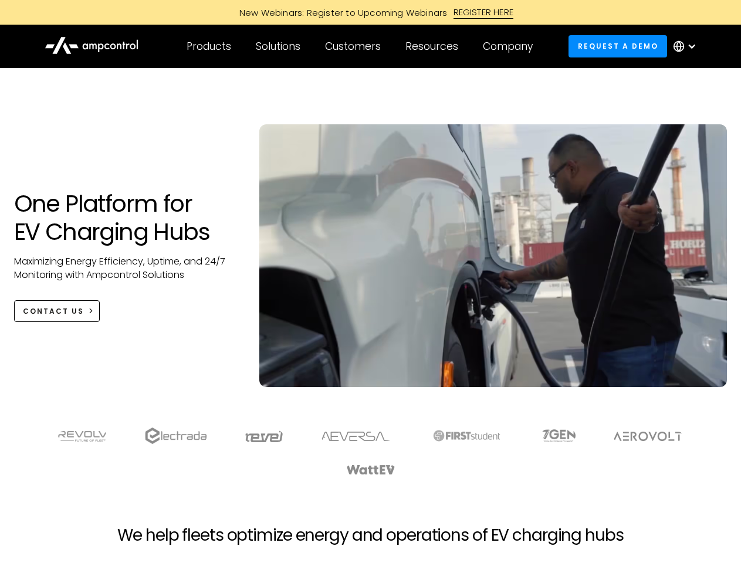
click at [361, 46] on div "Customers" at bounding box center [353, 46] width 56 height 13
click at [208, 46] on div "Products" at bounding box center [208, 46] width 45 height 13
click at [279, 46] on div "Solutions" at bounding box center [278, 46] width 45 height 13
click at [355, 46] on div "Customers" at bounding box center [353, 46] width 56 height 13
click at [434, 46] on div "Resources" at bounding box center [431, 46] width 53 height 13
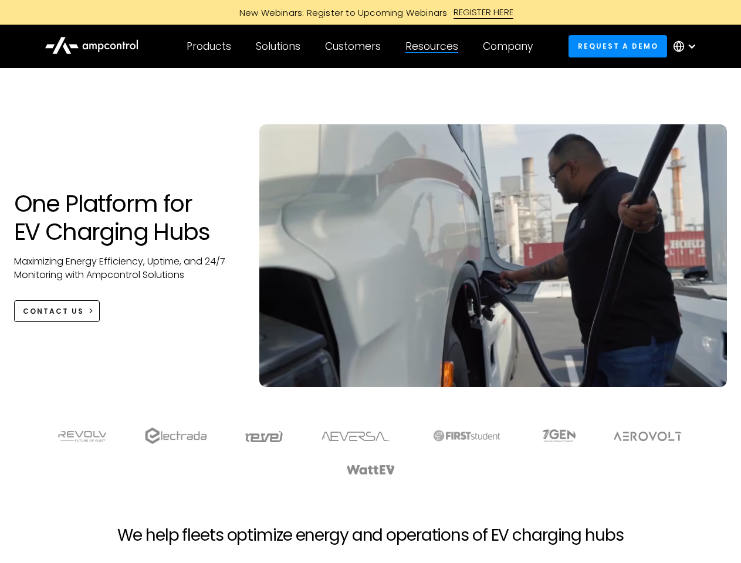
click at [511, 46] on div "Company" at bounding box center [508, 46] width 50 height 13
click at [687, 46] on div at bounding box center [691, 46] width 9 height 9
